Goal: Book appointment/travel/reservation

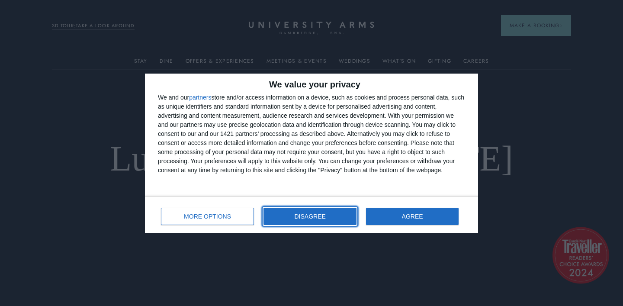
click at [334, 214] on button "DISAGREE" at bounding box center [309, 216] width 93 height 17
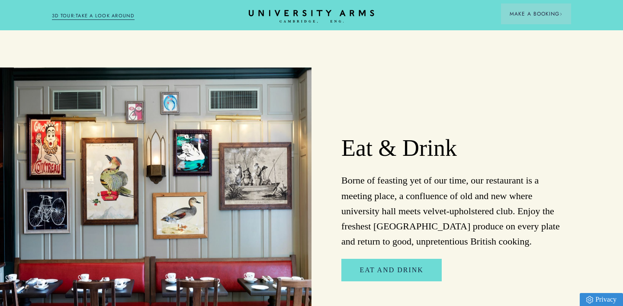
scroll to position [1325, 0]
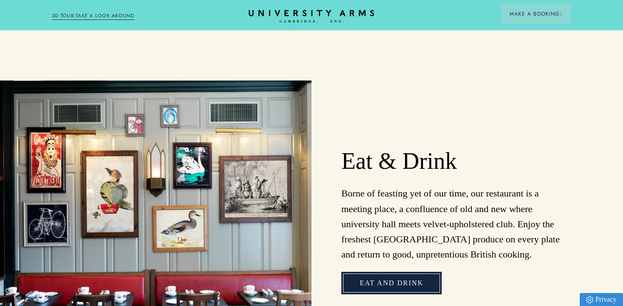
click at [383, 272] on link "Eat and Drink" at bounding box center [391, 283] width 100 height 22
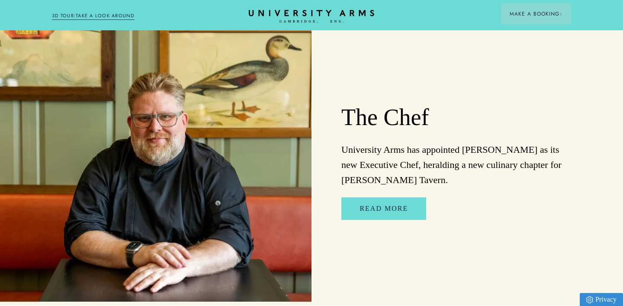
scroll to position [1211, 0]
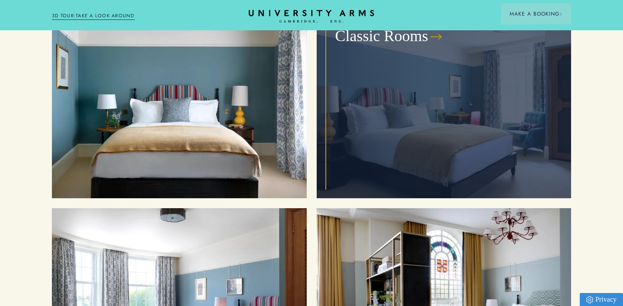
scroll to position [944, 0]
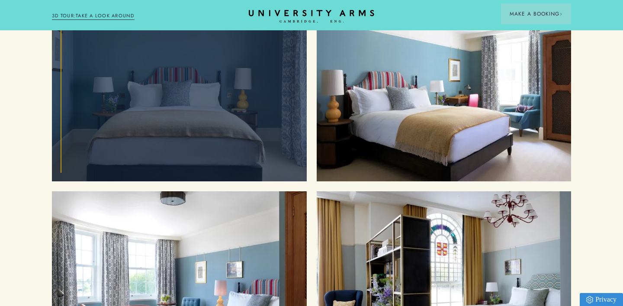
click at [228, 78] on div "Cosy Rooms" at bounding box center [179, 85] width 235 height 171
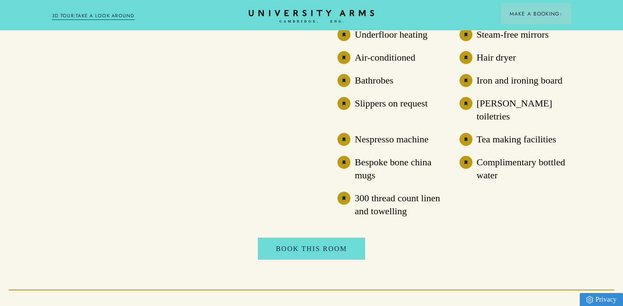
scroll to position [657, 0]
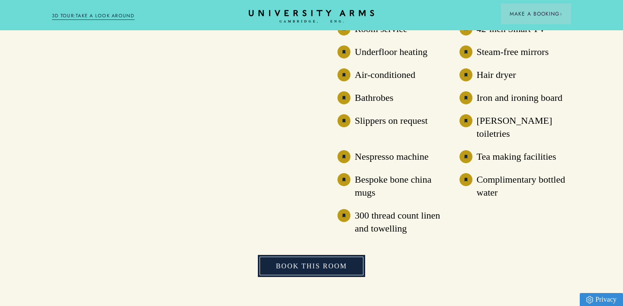
click at [301, 255] on link "Book This Room" at bounding box center [312, 266] width 108 height 22
